Goal: Task Accomplishment & Management: Manage account settings

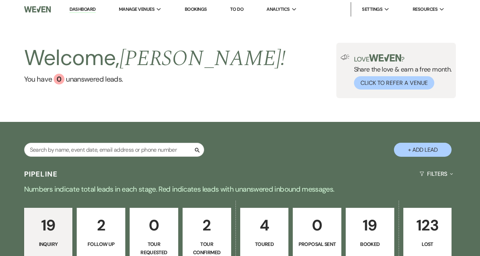
click at [370, 219] on p "19" at bounding box center [369, 225] width 39 height 24
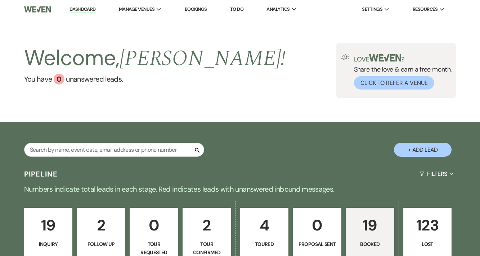
click at [369, 228] on p "19" at bounding box center [369, 225] width 39 height 24
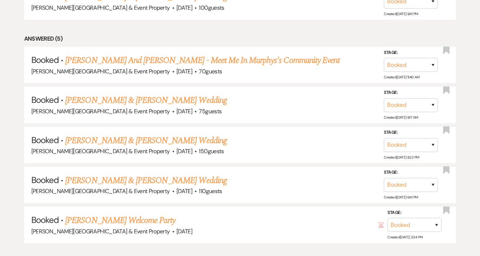
scroll to position [362, 0]
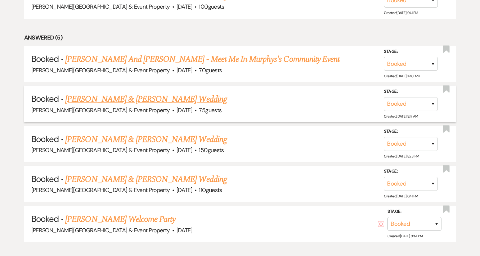
click at [174, 100] on link "[PERSON_NAME] & [PERSON_NAME] Wedding" at bounding box center [145, 99] width 161 height 13
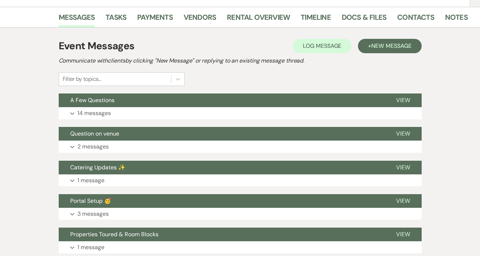
scroll to position [72, 0]
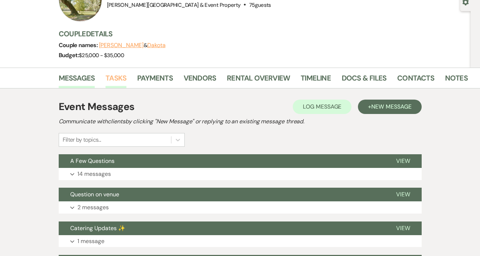
click at [116, 76] on link "Tasks" at bounding box center [115, 80] width 21 height 16
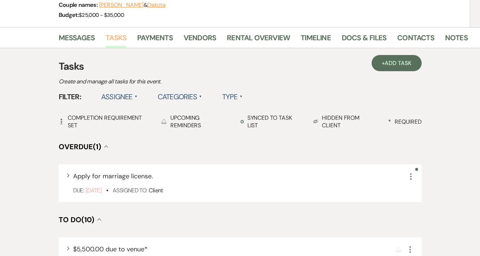
scroll to position [115, 0]
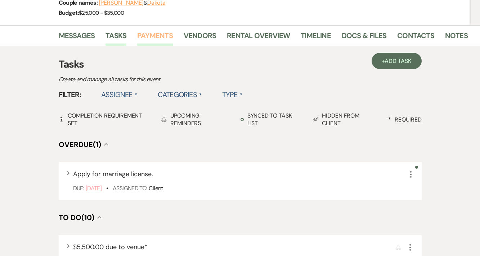
click at [155, 33] on link "Payments" at bounding box center [155, 38] width 36 height 16
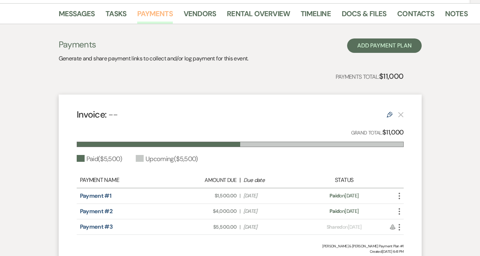
scroll to position [139, 0]
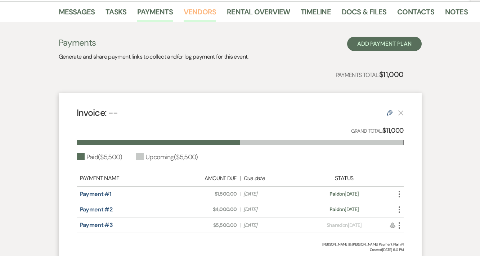
click at [204, 16] on link "Vendors" at bounding box center [200, 14] width 32 height 16
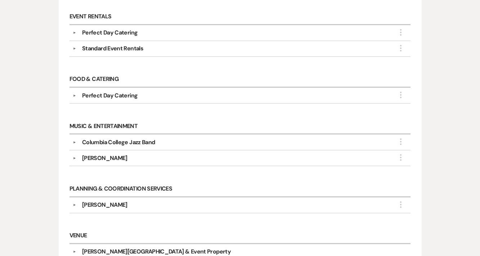
scroll to position [253, 0]
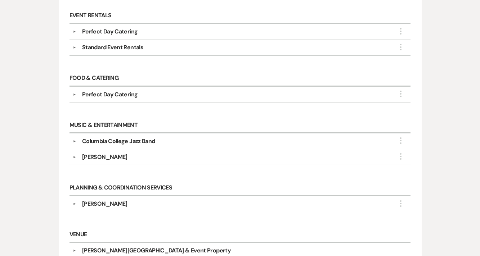
click at [73, 140] on button "▼" at bounding box center [74, 142] width 9 height 4
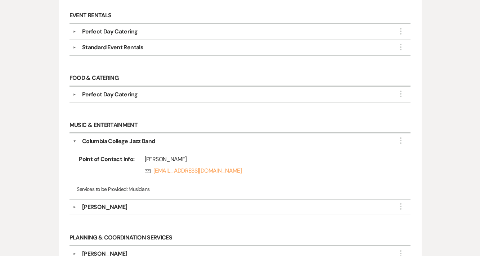
click at [73, 206] on button "▼" at bounding box center [74, 208] width 9 height 4
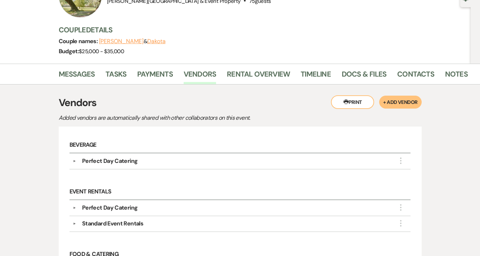
scroll to position [72, 0]
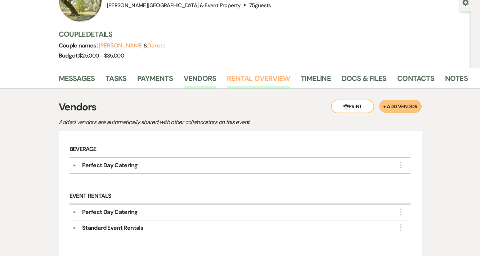
click at [271, 79] on link "Rental Overview" at bounding box center [258, 81] width 63 height 16
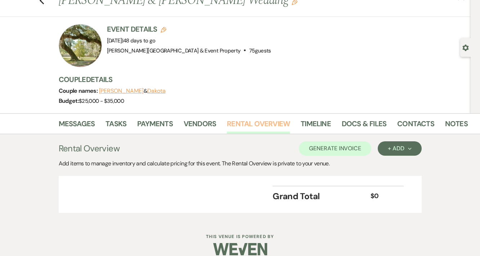
scroll to position [37, 0]
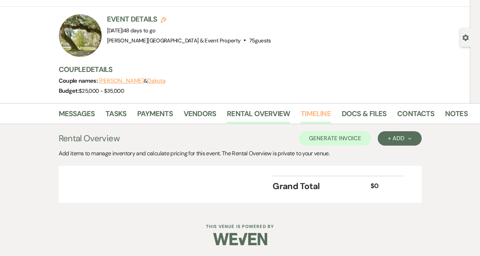
click at [312, 113] on link "Timeline" at bounding box center [316, 116] width 30 height 16
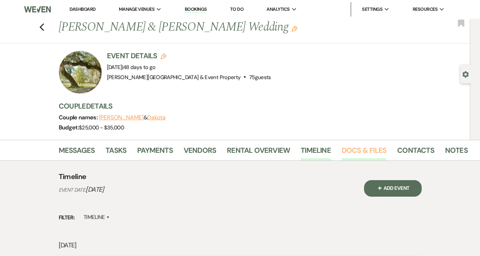
click at [366, 149] on link "Docs & Files" at bounding box center [364, 153] width 45 height 16
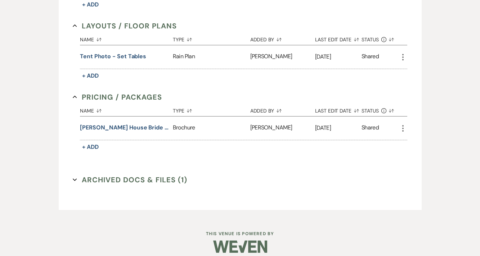
scroll to position [378, 0]
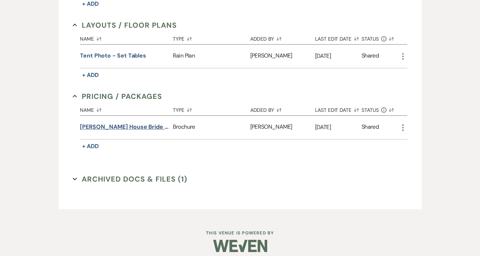
click at [131, 125] on button "[PERSON_NAME] House Bride Guide" at bounding box center [125, 127] width 90 height 9
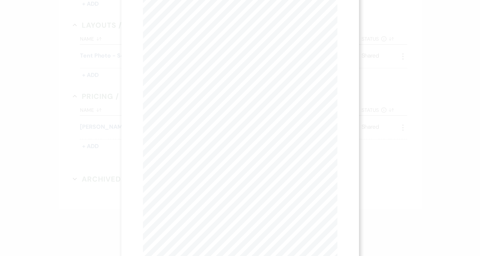
scroll to position [0, 0]
click at [209, 28] on button "Next Next" at bounding box center [209, 26] width 19 height 6
click at [209, 28] on button "Next Next" at bounding box center [208, 26] width 19 height 6
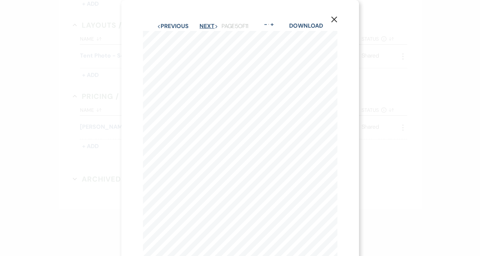
click at [209, 28] on button "Next Next" at bounding box center [208, 26] width 19 height 6
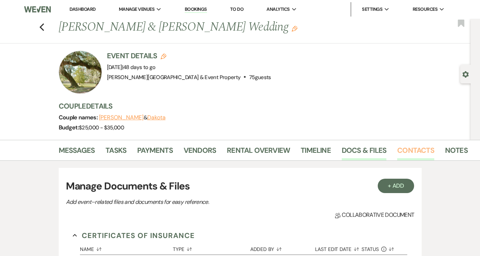
click at [412, 149] on link "Contacts" at bounding box center [415, 153] width 37 height 16
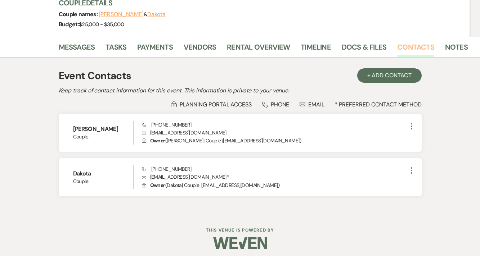
scroll to position [106, 0]
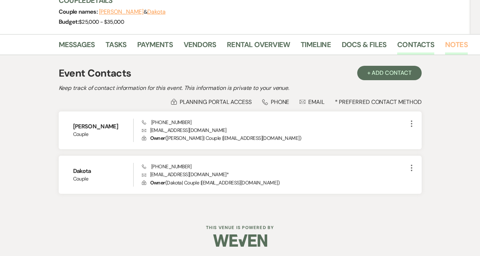
click at [454, 44] on link "Notes" at bounding box center [456, 47] width 23 height 16
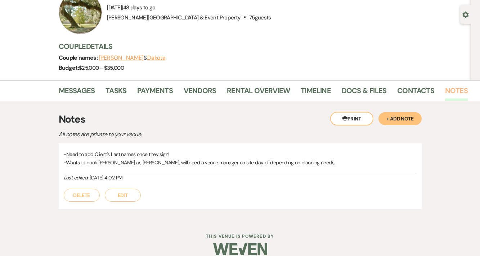
scroll to position [60, 0]
click at [128, 195] on button "Edit" at bounding box center [123, 195] width 36 height 13
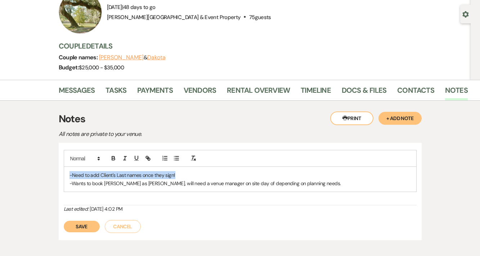
drag, startPoint x: 69, startPoint y: 176, endPoint x: 209, endPoint y: 172, distance: 140.1
click at [209, 172] on div "-Need to add Client's Last names once they sign! -Wants to book [PERSON_NAME] a…" at bounding box center [240, 179] width 352 height 25
drag, startPoint x: 72, startPoint y: 183, endPoint x: 91, endPoint y: 183, distance: 18.4
click at [91, 183] on p "-Wants to book [PERSON_NAME] as [PERSON_NAME], will need a venue manager on sit…" at bounding box center [239, 184] width 341 height 8
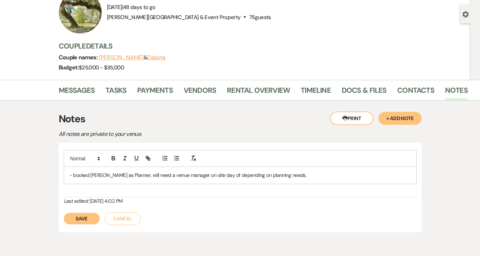
click at [84, 218] on button "Save" at bounding box center [82, 219] width 36 height 12
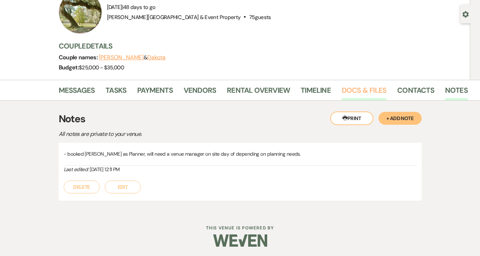
click at [367, 91] on link "Docs & Files" at bounding box center [364, 93] width 45 height 16
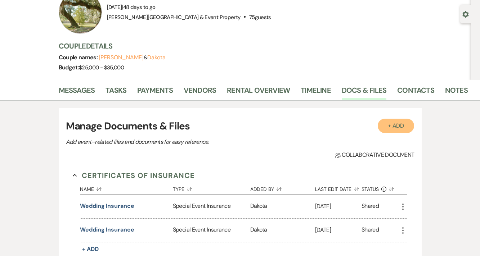
click at [392, 128] on button "+ Add" at bounding box center [396, 126] width 37 height 14
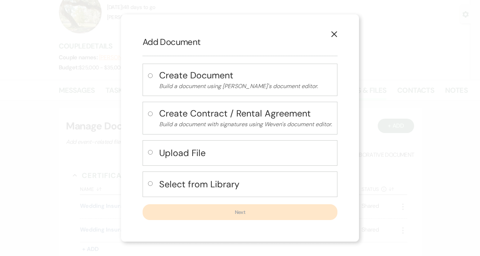
click at [149, 75] on input "radio" at bounding box center [150, 75] width 5 height 5
radio input "true"
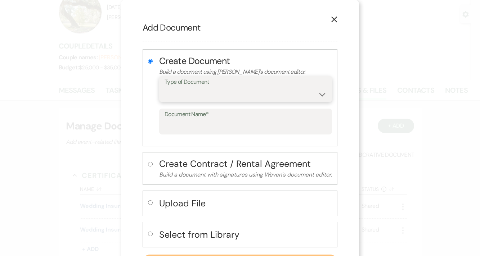
click at [186, 91] on select "Special Event Insurance Vendor Certificate of Insurance Contracts / Rental Agre…" at bounding box center [245, 94] width 162 height 14
select select "63"
click at [164, 87] on select "Special Event Insurance Vendor Certificate of Insurance Contracts / Rental Agre…" at bounding box center [245, 94] width 162 height 14
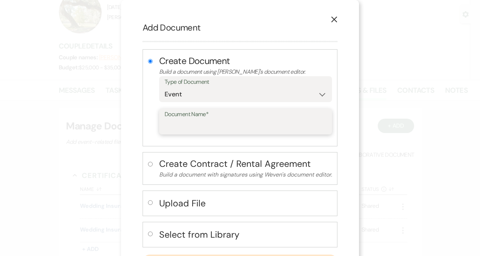
click at [181, 126] on input "Document Name*" at bounding box center [245, 127] width 162 height 14
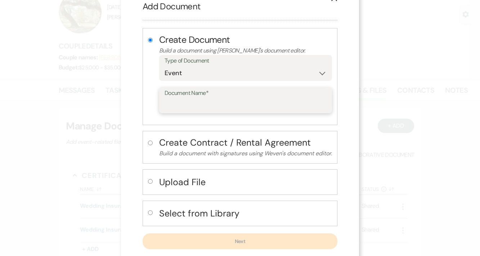
scroll to position [22, 0]
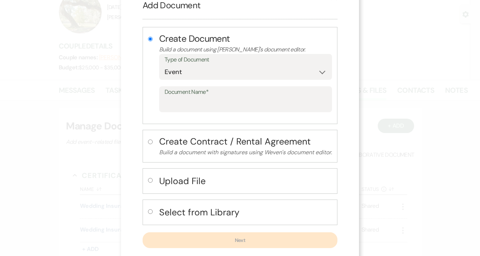
click at [149, 209] on label at bounding box center [152, 214] width 8 height 12
click at [149, 209] on input "radio" at bounding box center [150, 211] width 5 height 5
radio input "true"
radio input "false"
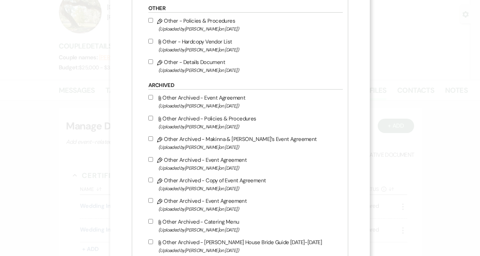
scroll to position [422, 0]
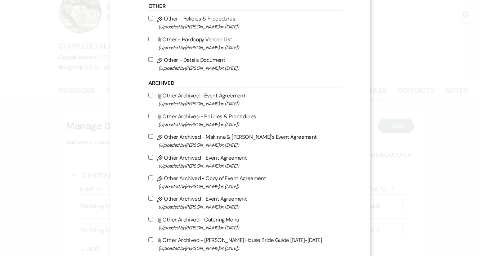
click at [153, 21] on input "Pencil Other - Policies & Procedures (Uploaded by [PERSON_NAME] on [DATE] )" at bounding box center [150, 18] width 5 height 5
checkbox input "true"
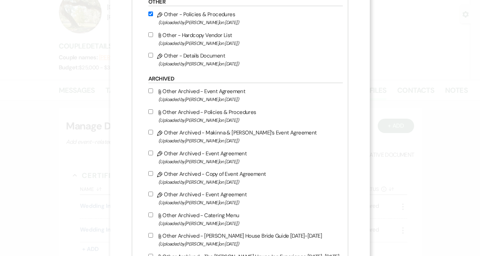
scroll to position [419, 0]
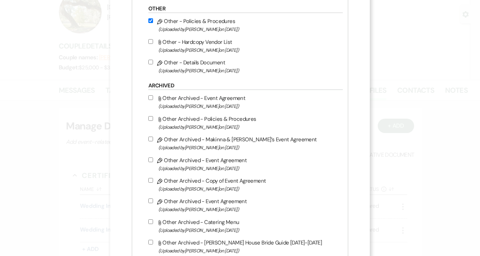
click at [153, 64] on input "Pencil Other - Details Document (Uploaded by [PERSON_NAME] on [DATE] )" at bounding box center [150, 62] width 5 height 5
checkbox input "true"
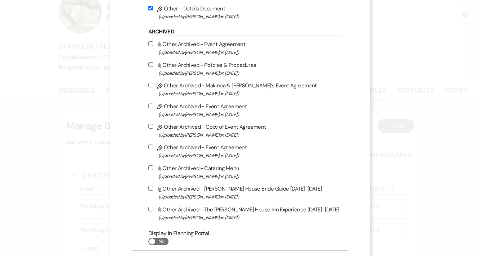
scroll to position [516, 0]
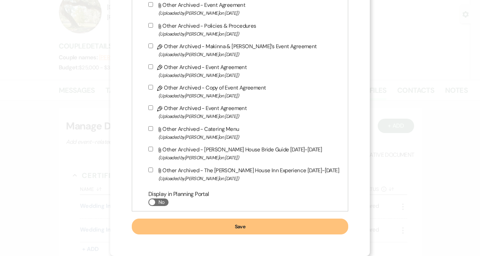
click at [243, 229] on button "Save" at bounding box center [240, 227] width 216 height 16
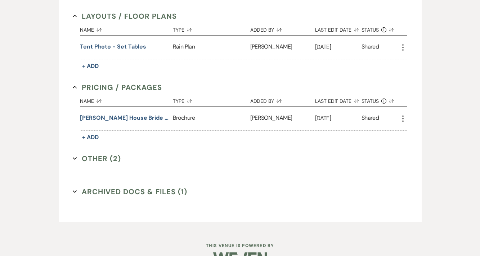
scroll to position [388, 0]
click at [72, 157] on div "Certificates of Insurance Collapse Name Sort Default Type Sort Default Added By…" at bounding box center [240, 25] width 348 height 379
click at [74, 156] on icon "Expand" at bounding box center [75, 158] width 4 height 4
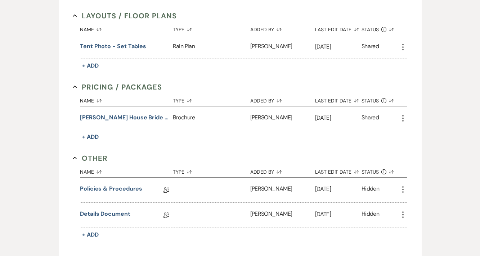
click at [404, 188] on icon "More" at bounding box center [402, 189] width 9 height 9
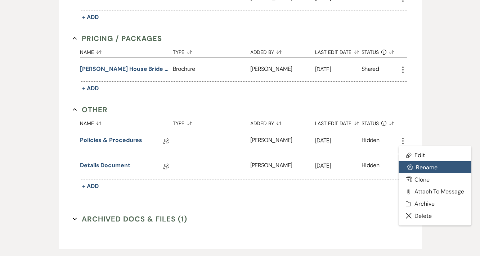
scroll to position [438, 0]
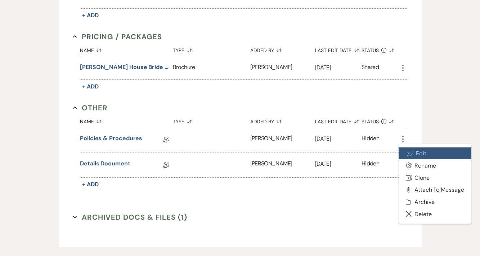
click at [416, 154] on link "Pencil Edit" at bounding box center [434, 154] width 73 height 12
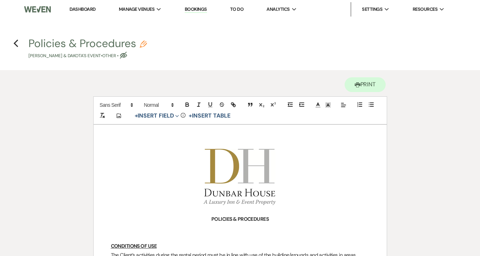
click at [127, 55] on icon "Eye Blocked" at bounding box center [123, 55] width 7 height 7
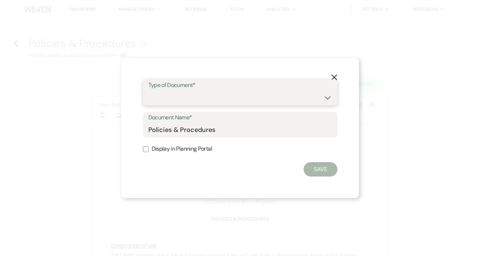
click at [170, 97] on select "Special Event Insurance Vendor Certificate of Insurance Contracts / Rental Agre…" at bounding box center [240, 98] width 184 height 14
select select "50"
click at [148, 91] on select "Special Event Insurance Vendor Certificate of Insurance Contracts / Rental Agre…" at bounding box center [240, 98] width 184 height 14
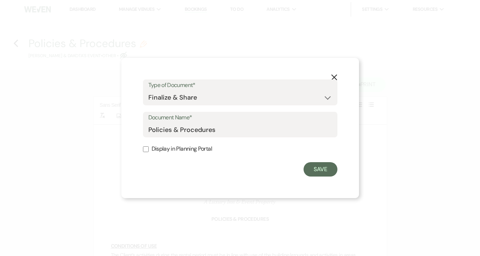
click at [146, 150] on input "Display in Planning Portal" at bounding box center [146, 149] width 6 height 6
checkbox input "true"
click at [326, 172] on button "Save" at bounding box center [320, 169] width 34 height 14
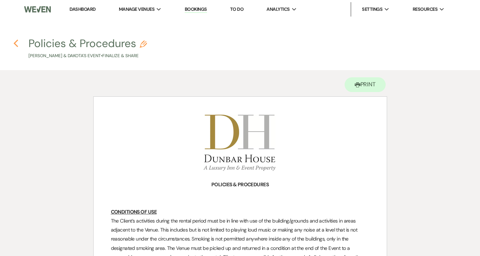
click at [15, 42] on use "button" at bounding box center [15, 44] width 5 height 8
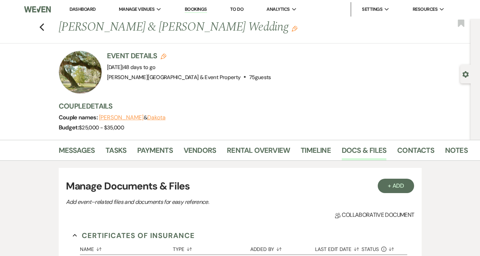
scroll to position [438, 0]
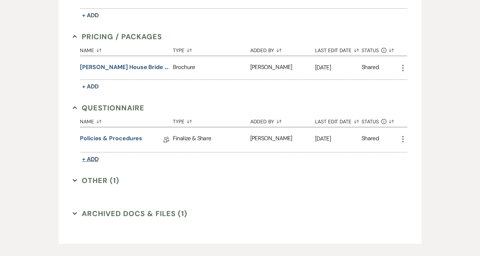
click at [95, 158] on span "+ Add" at bounding box center [90, 159] width 17 height 8
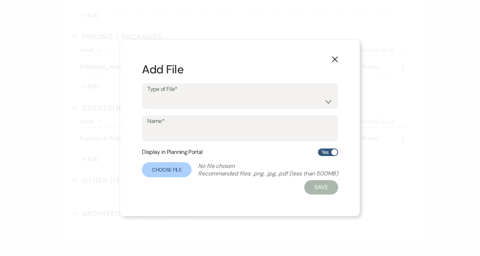
click at [334, 59] on use "button" at bounding box center [335, 60] width 6 height 6
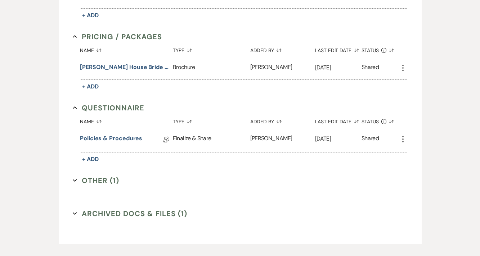
click at [76, 180] on use "button" at bounding box center [75, 180] width 4 height 3
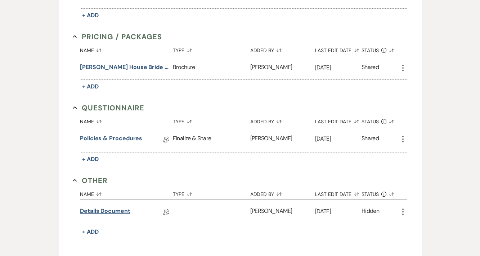
click at [104, 211] on link "Details Document" at bounding box center [105, 212] width 50 height 11
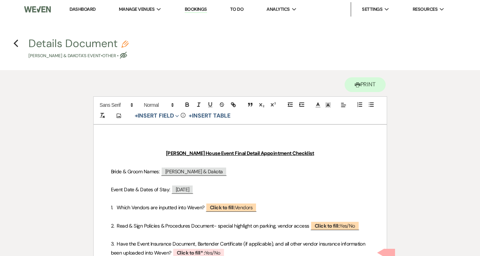
click at [127, 55] on use "button" at bounding box center [123, 55] width 7 height 7
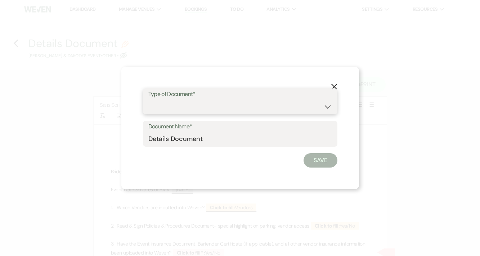
click at [158, 105] on select "Special Event Insurance Vendor Certificate of Insurance Contracts / Rental Agre…" at bounding box center [240, 107] width 184 height 14
select select "49"
click at [148, 100] on select "Special Event Insurance Vendor Certificate of Insurance Contracts / Rental Agre…" at bounding box center [240, 107] width 184 height 14
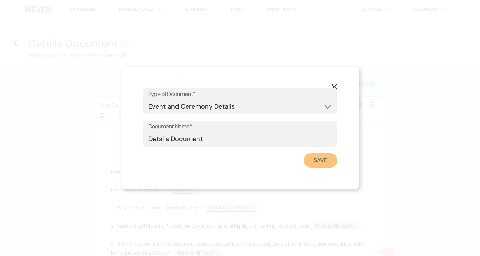
click at [316, 158] on button "Save" at bounding box center [320, 160] width 34 height 14
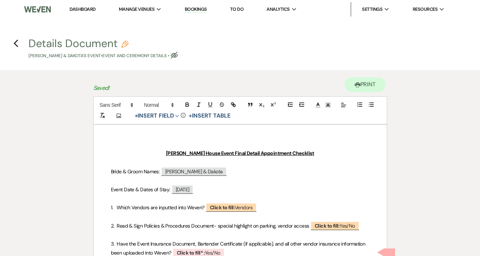
click at [178, 57] on icon "Eye Blocked" at bounding box center [174, 55] width 7 height 7
select select "49"
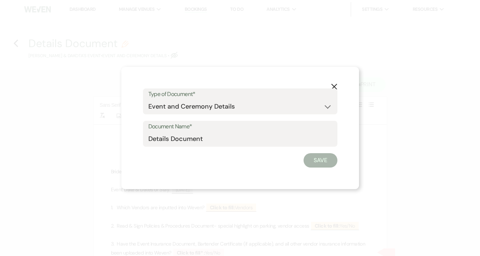
click at [334, 84] on icon "X" at bounding box center [334, 87] width 6 height 6
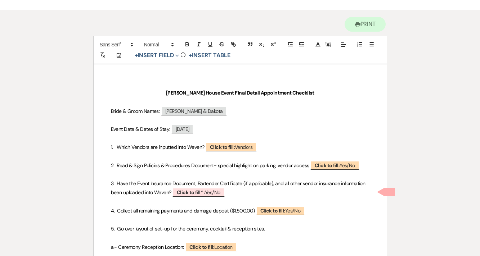
scroll to position [62, 0]
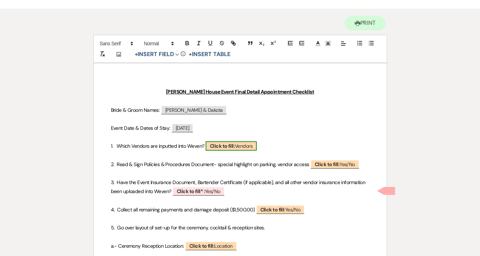
click at [244, 146] on span "Click to fill: Vendors" at bounding box center [231, 145] width 51 height 9
select select "custom_placeholder"
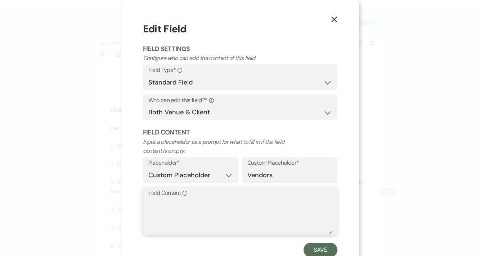
click at [158, 212] on textarea "Field Content Info" at bounding box center [240, 216] width 184 height 36
click at [170, 204] on textarea "Caterer, musician, band, planner" at bounding box center [240, 216] width 184 height 36
type textarea "Caterer (and bar & dessert), musician, band, planner"
click at [325, 249] on button "Save" at bounding box center [320, 250] width 34 height 14
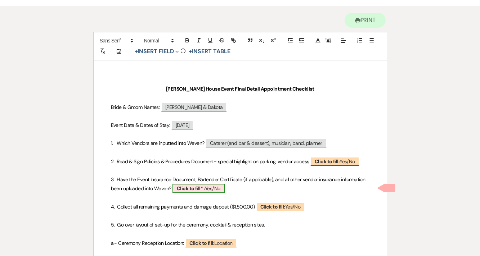
scroll to position [65, 0]
click at [217, 189] on span "Click to fill* : Yes/No" at bounding box center [198, 188] width 52 height 9
select select "owner"
select select "custom_placeholder"
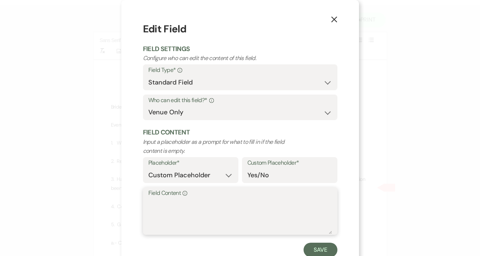
click at [188, 212] on textarea "Field Content Info" at bounding box center [240, 216] width 184 height 36
type textarea "need insurance docs from musician and band"
click at [327, 255] on button "Save" at bounding box center [320, 250] width 34 height 14
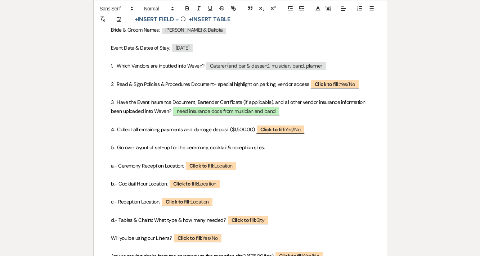
scroll to position [143, 0]
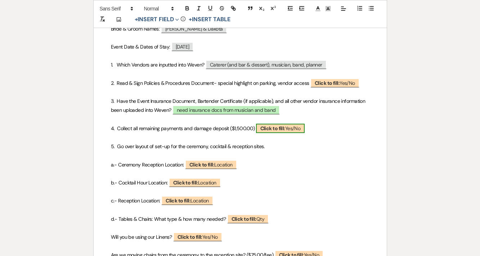
click at [289, 127] on span "Click to fill: Yes/No" at bounding box center [280, 128] width 49 height 9
select select "custom_placeholder"
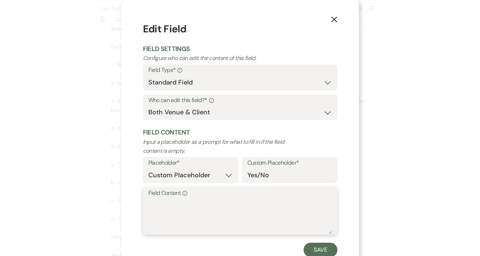
click at [204, 222] on textarea "Field Content Info" at bounding box center [240, 216] width 184 height 36
type textarea "due soon"
click at [321, 249] on button "Save" at bounding box center [320, 250] width 34 height 14
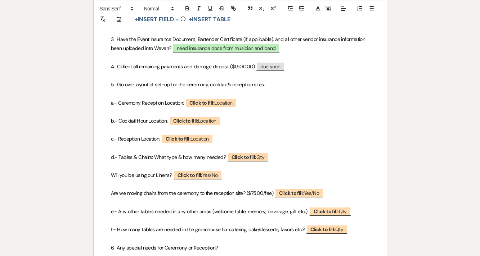
scroll to position [206, 0]
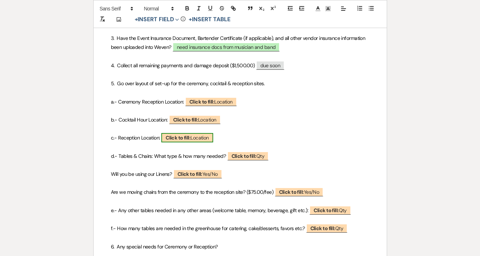
click at [212, 140] on span "Click to fill: Location" at bounding box center [187, 137] width 52 height 9
select select "Location"
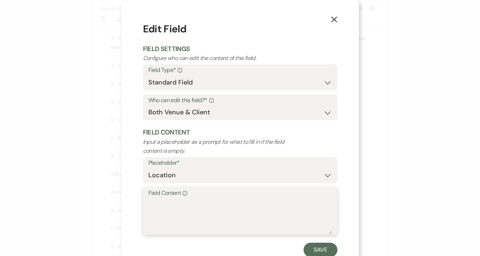
click at [177, 222] on textarea "Field Content Info" at bounding box center [240, 216] width 184 height 36
type textarea "lawn, E shape, diagram provided"
click at [328, 254] on button "Save" at bounding box center [320, 250] width 34 height 14
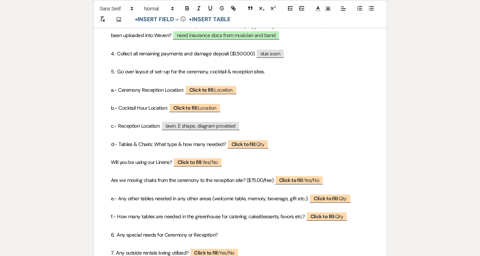
scroll to position [219, 0]
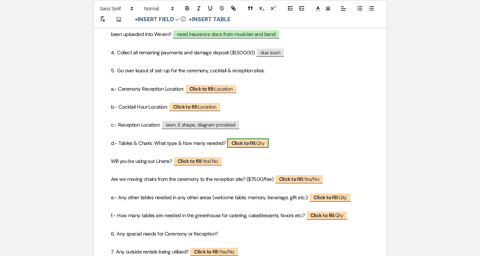
click at [268, 143] on span "Click to fill: Qty" at bounding box center [248, 143] width 42 height 9
select select "custom_placeholder"
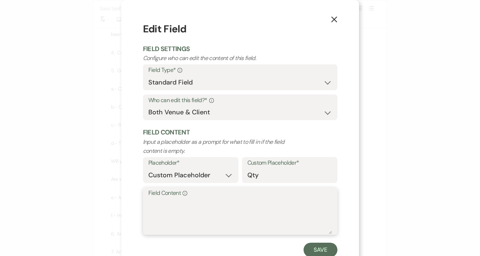
click at [188, 221] on textarea "Field Content Info" at bounding box center [240, 216] width 184 height 36
type textarea "16 6 foot tables and linens"
click at [317, 246] on button "Save" at bounding box center [320, 250] width 34 height 14
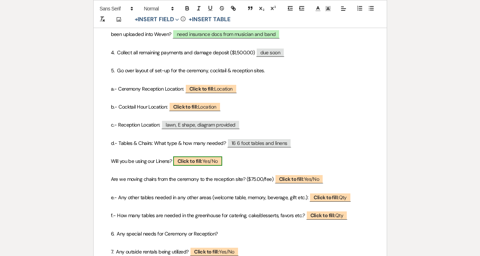
click at [200, 164] on span "Click to fill: Yes/No" at bounding box center [197, 161] width 49 height 9
select select "custom_placeholder"
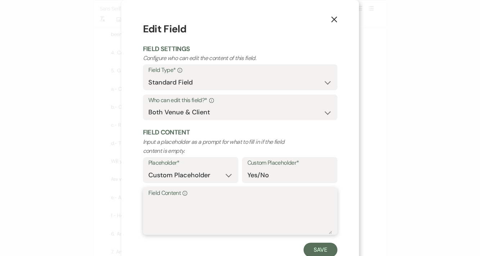
click at [189, 207] on textarea "Field Content Info" at bounding box center [240, 216] width 184 height 36
type textarea "yes"
click at [319, 249] on button "Save" at bounding box center [320, 250] width 34 height 14
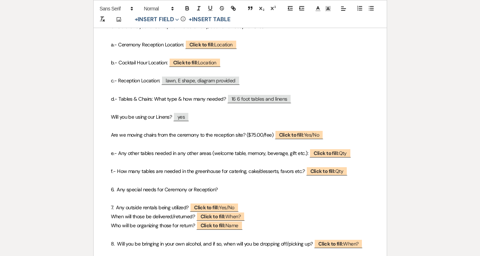
scroll to position [266, 0]
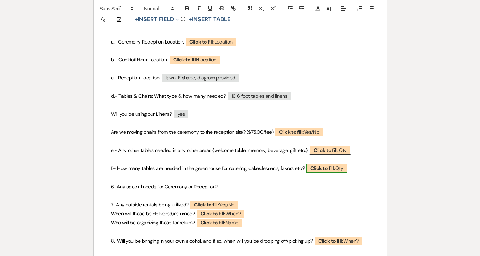
click at [335, 169] on b "Click to fill:" at bounding box center [322, 168] width 25 height 6
select select "custom_placeholder"
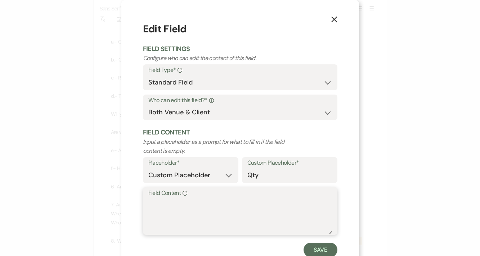
click at [250, 220] on textarea "Field Content Info" at bounding box center [240, 216] width 184 height 36
type textarea "3 prep, 2 buffet, 1 app/dessert, 1 [PERSON_NAME]"
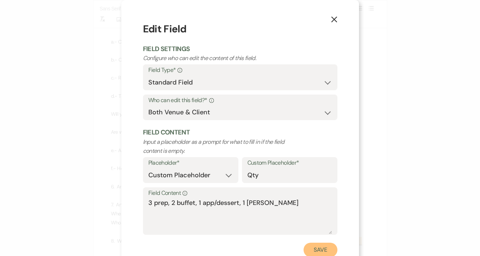
click at [316, 249] on button "Save" at bounding box center [320, 250] width 34 height 14
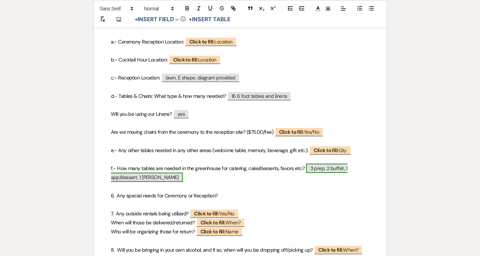
click at [316, 169] on span "3 prep, 2 buffet, 1 app/dessert, 1 [PERSON_NAME]" at bounding box center [229, 173] width 236 height 18
select select "custom_placeholder"
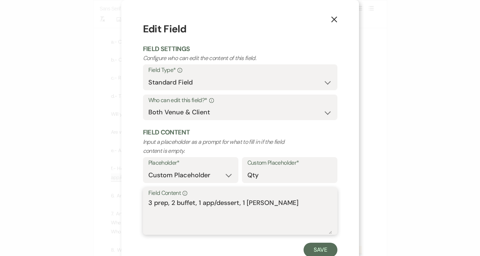
click at [149, 203] on textarea "3 prep, 2 buffet, 1 app/dessert, 1 [PERSON_NAME]" at bounding box center [240, 216] width 184 height 36
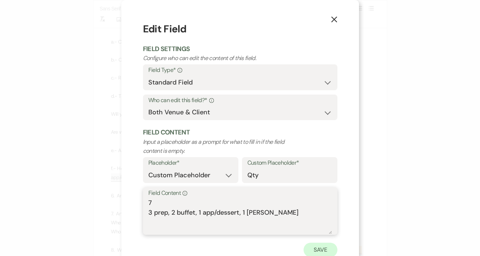
type textarea "7 3 prep, 2 buffet, 1 app/dessert, 1 [PERSON_NAME]"
click at [324, 250] on button "Save" at bounding box center [320, 250] width 34 height 14
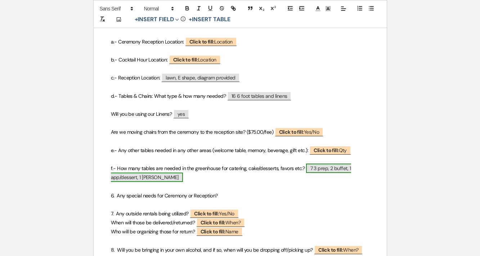
click at [320, 167] on span "7 3 prep, 2 buffet, 1 app/dessert, 1 [PERSON_NAME]" at bounding box center [231, 173] width 240 height 18
select select "custom_placeholder"
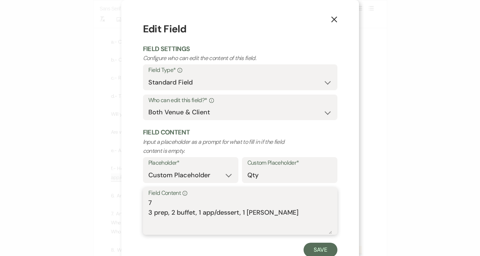
click at [154, 206] on textarea "7 3 prep, 2 buffet, 1 app/dessert, 1 [PERSON_NAME]" at bounding box center [240, 216] width 184 height 36
click at [151, 205] on textarea "7. 3 prep, 2 buffet, 1 app/dessert, 1 [PERSON_NAME]" at bounding box center [240, 216] width 184 height 36
type textarea "7 3 prep, 2 buffet, 1 app/dessert, 1 [PERSON_NAME]"
click at [319, 250] on button "Save" at bounding box center [320, 250] width 34 height 14
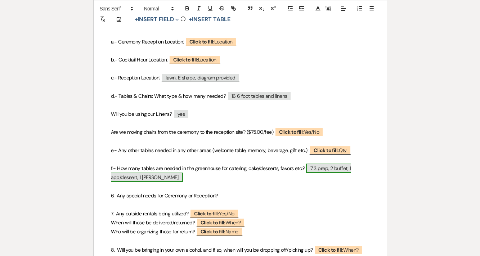
click at [321, 168] on span "7 3 prep, 2 buffet, 1 app/dessert, 1 [PERSON_NAME]" at bounding box center [231, 173] width 240 height 18
select select "custom_placeholder"
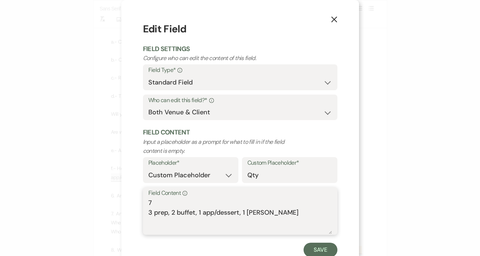
click at [157, 205] on textarea "7 3 prep, 2 buffet, 1 app/dessert, 1 [PERSON_NAME]" at bounding box center [240, 216] width 184 height 36
click at [150, 203] on textarea "7 total 3 prep, 2 buffet, 1 app/dessert, 1 [PERSON_NAME]" at bounding box center [240, 216] width 184 height 36
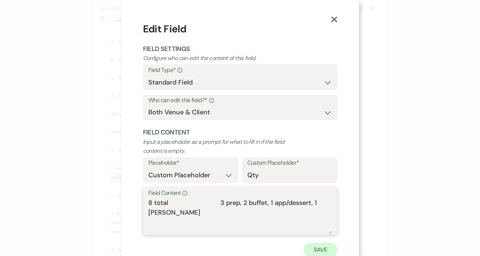
type textarea "8 total 3 prep, 2 buffet, 1 app/dessert, 1 [PERSON_NAME]"
click at [323, 248] on button "Save" at bounding box center [320, 250] width 34 height 14
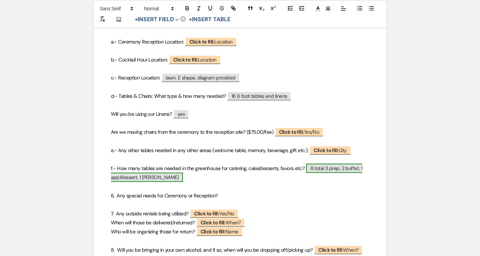
click at [329, 170] on span "8 total 3 prep, 2 buffet, 1 app/dessert, 1 [PERSON_NAME]" at bounding box center [237, 173] width 252 height 18
select select "custom_placeholder"
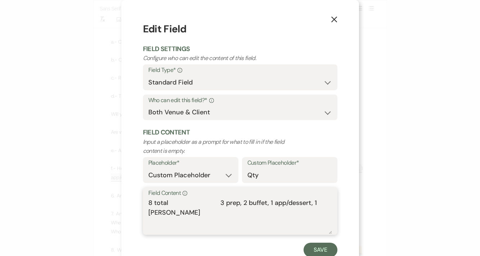
drag, startPoint x: 171, startPoint y: 204, endPoint x: 214, endPoint y: 206, distance: 43.2
click at [214, 206] on textarea "8 total 3 prep, 2 buffet, 1 app/dessert, 1 [PERSON_NAME]" at bounding box center [240, 216] width 184 height 36
type textarea "8 total -- 3 prep, 2 buffet, 1 app/dessert, 1 [PERSON_NAME]"
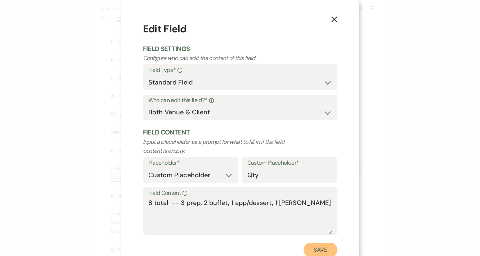
click at [325, 253] on button "Save" at bounding box center [320, 250] width 34 height 14
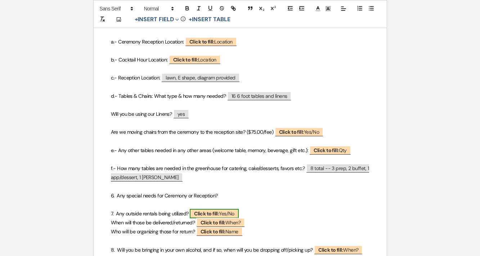
click at [234, 212] on span "Click to fill: Yes/No" at bounding box center [214, 213] width 49 height 9
select select "custom_placeholder"
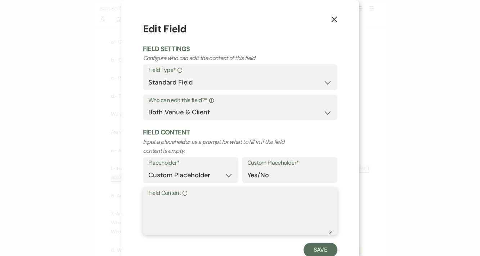
click at [234, 212] on textarea "Field Content Info" at bounding box center [240, 216] width 184 height 36
type textarea "yes, from standard"
click at [322, 250] on button "Save" at bounding box center [320, 250] width 34 height 14
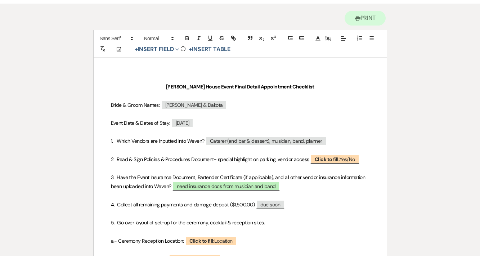
scroll to position [0, 0]
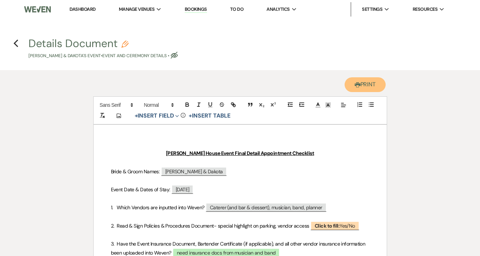
click at [362, 86] on button "Printer Print" at bounding box center [364, 84] width 41 height 15
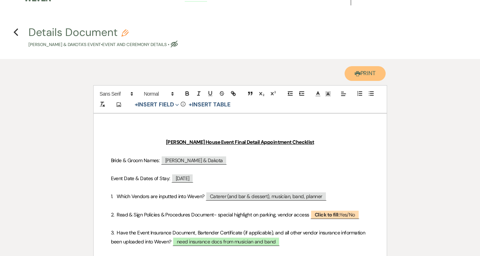
scroll to position [16, 0]
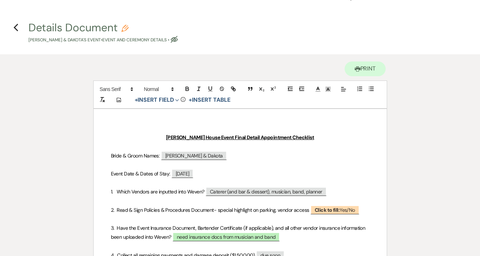
click at [178, 40] on use "button" at bounding box center [174, 39] width 7 height 7
select select "49"
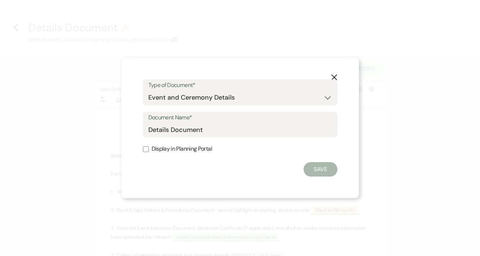
click at [147, 152] on input "Display in Planning Portal" at bounding box center [146, 149] width 6 height 6
checkbox input "true"
click at [326, 174] on button "Save" at bounding box center [320, 169] width 34 height 14
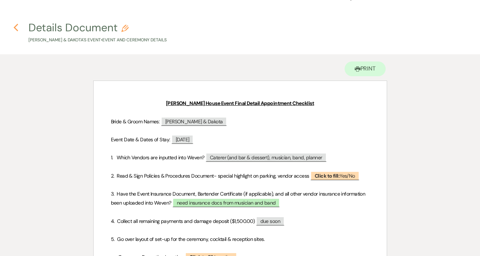
click at [14, 28] on icon "Previous" at bounding box center [15, 27] width 5 height 9
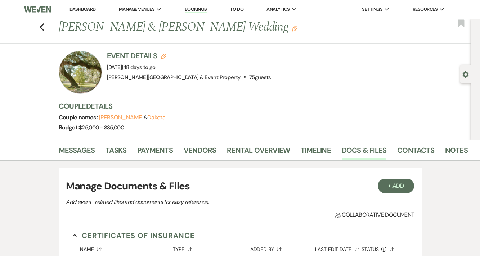
click at [82, 9] on link "Dashboard" at bounding box center [82, 9] width 26 height 6
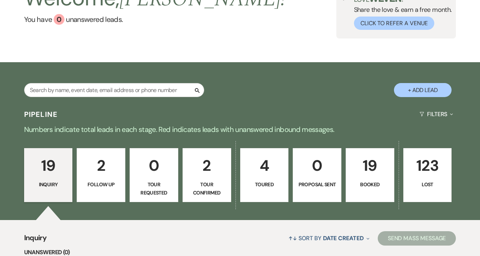
scroll to position [66, 0]
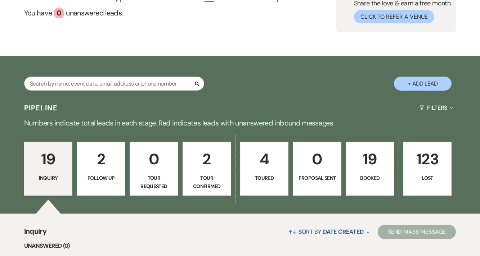
click at [367, 156] on p "19" at bounding box center [369, 159] width 39 height 24
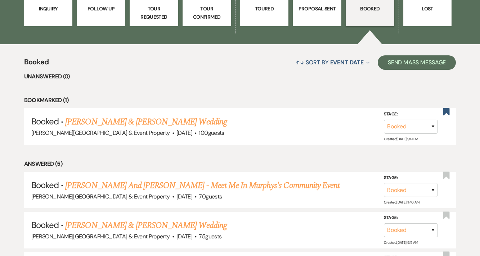
scroll to position [243, 0]
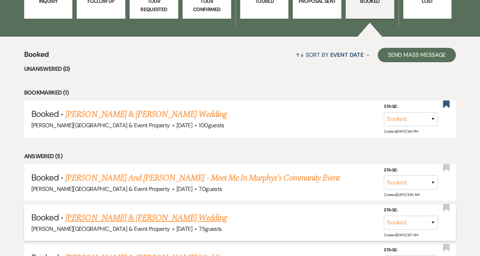
click at [206, 218] on link "[PERSON_NAME] & [PERSON_NAME] Wedding" at bounding box center [145, 218] width 161 height 13
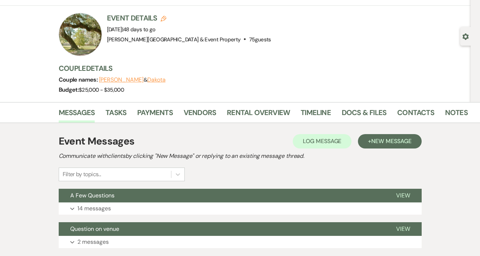
scroll to position [32, 0]
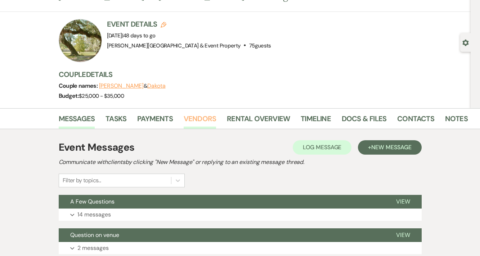
click at [196, 121] on link "Vendors" at bounding box center [200, 121] width 32 height 16
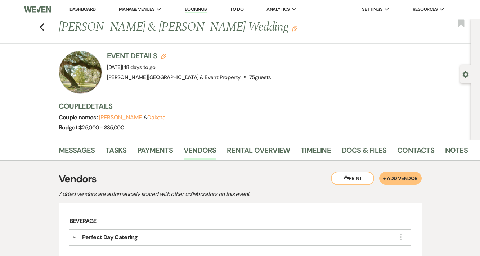
click at [350, 177] on button "Printer Print" at bounding box center [352, 179] width 43 height 14
click at [310, 149] on link "Timeline" at bounding box center [316, 153] width 30 height 16
